Goal: Task Accomplishment & Management: Manage account settings

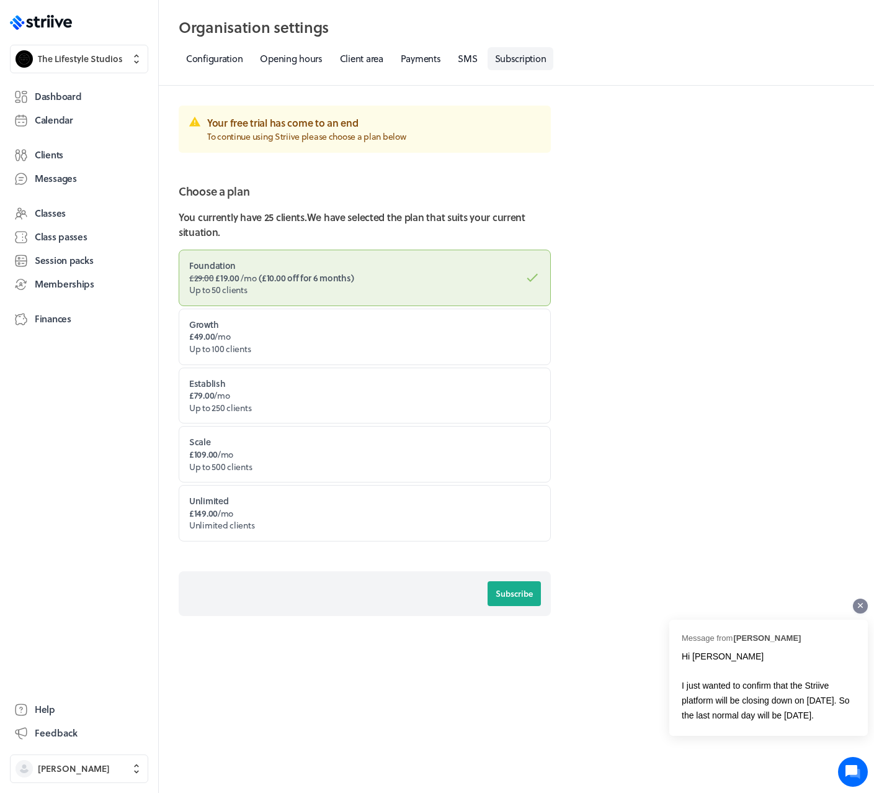
click at [858, 605] on icon at bounding box center [860, 605] width 5 height 5
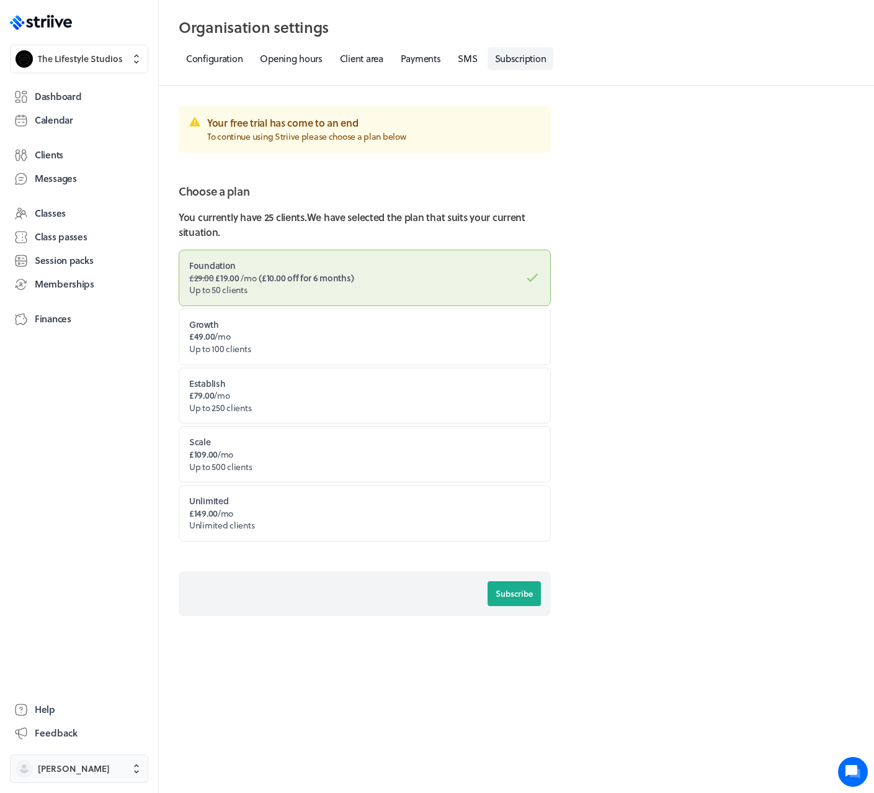
click at [85, 763] on span "[PERSON_NAME]" at bounding box center [74, 768] width 72 height 12
click at [81, 758] on button "Sign out" at bounding box center [79, 759] width 128 height 20
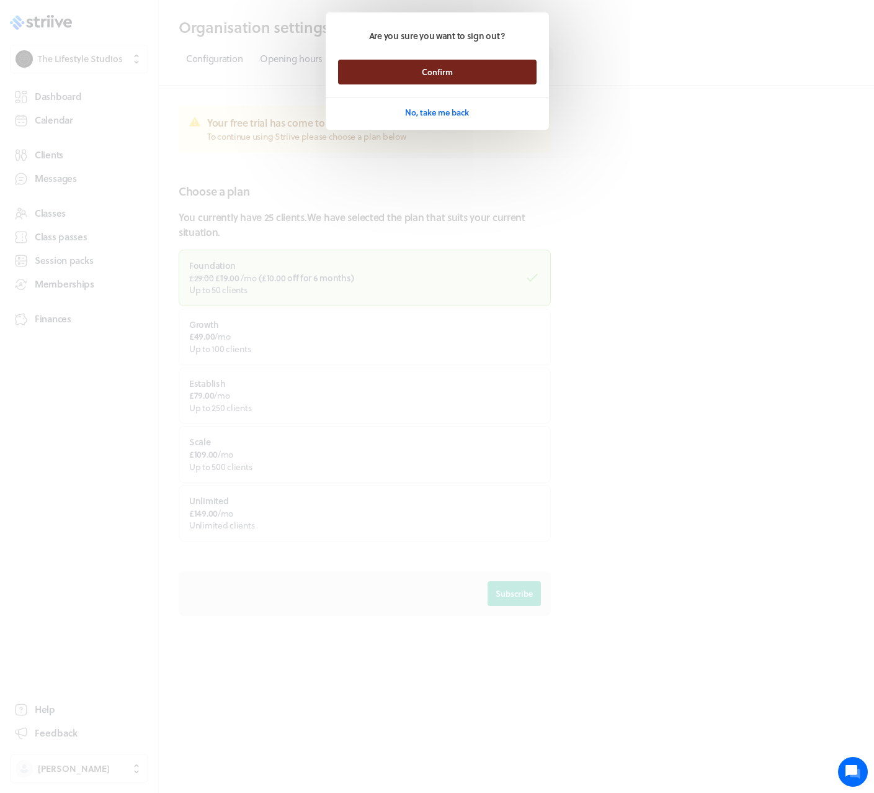
click at [474, 75] on button "Confirm" at bounding box center [437, 72] width 199 height 25
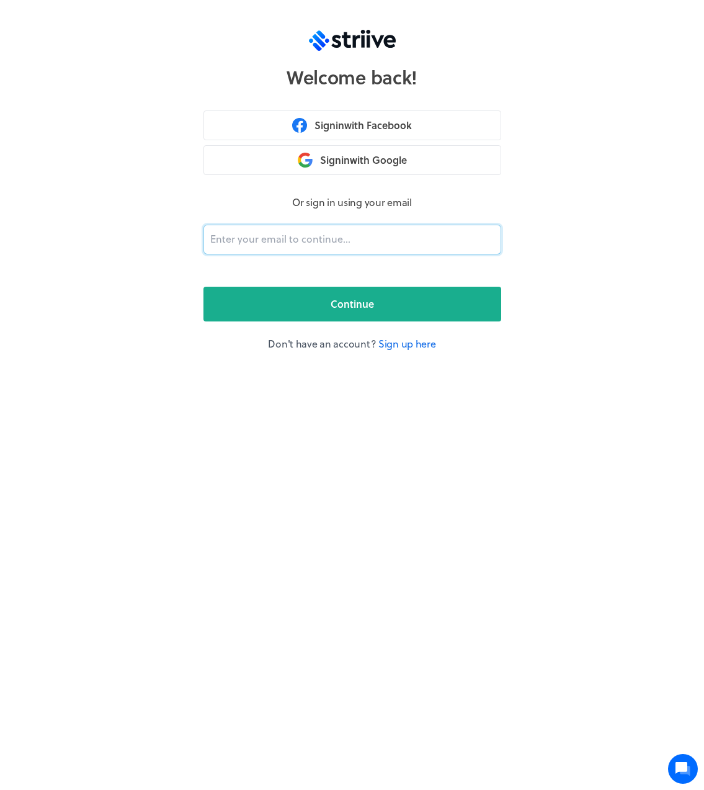
click at [311, 245] on input "email" at bounding box center [353, 240] width 298 height 30
type input "adam@striive.co"
